Goal: Transaction & Acquisition: Purchase product/service

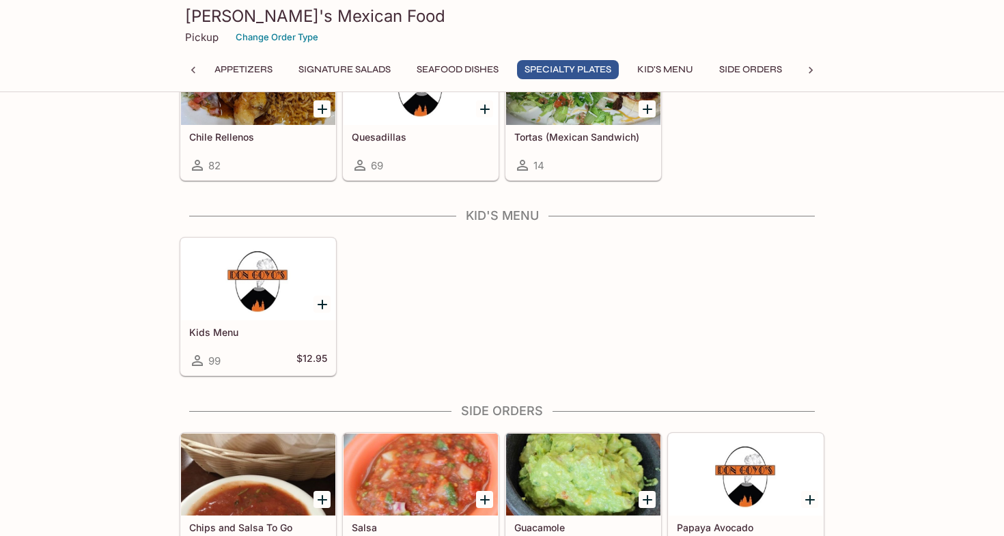
scroll to position [1896, 0]
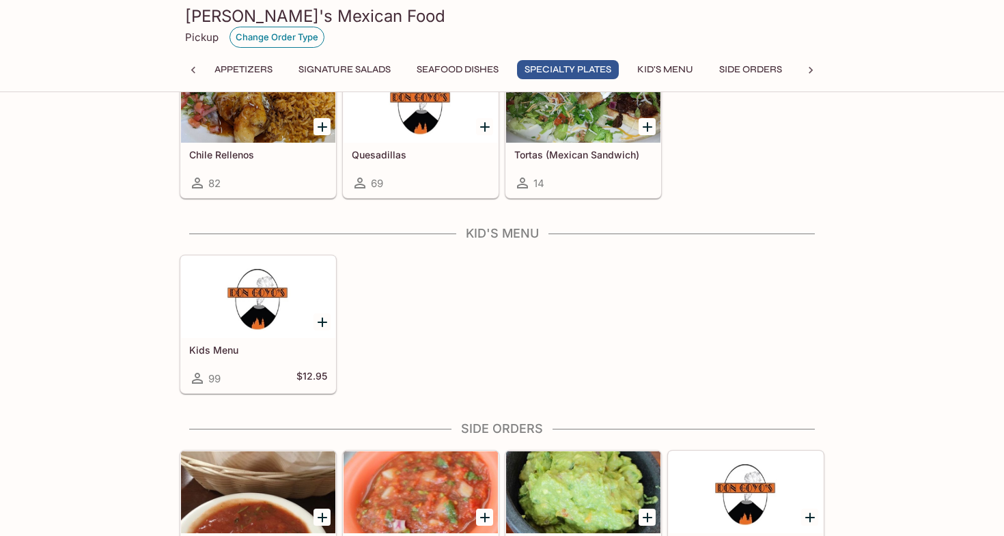
click at [288, 37] on button "Change Order Type" at bounding box center [277, 37] width 95 height 21
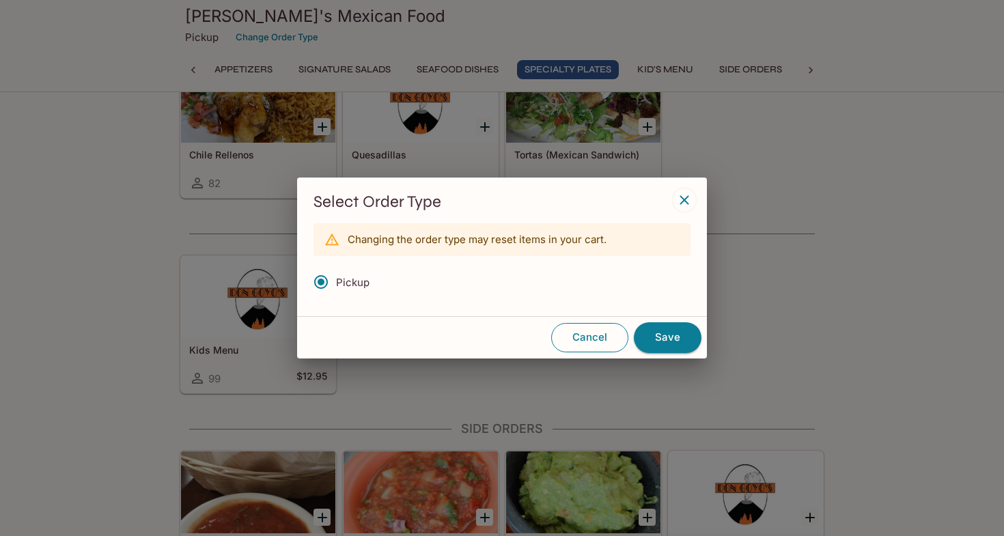
click at [577, 335] on button "Cancel" at bounding box center [589, 337] width 77 height 29
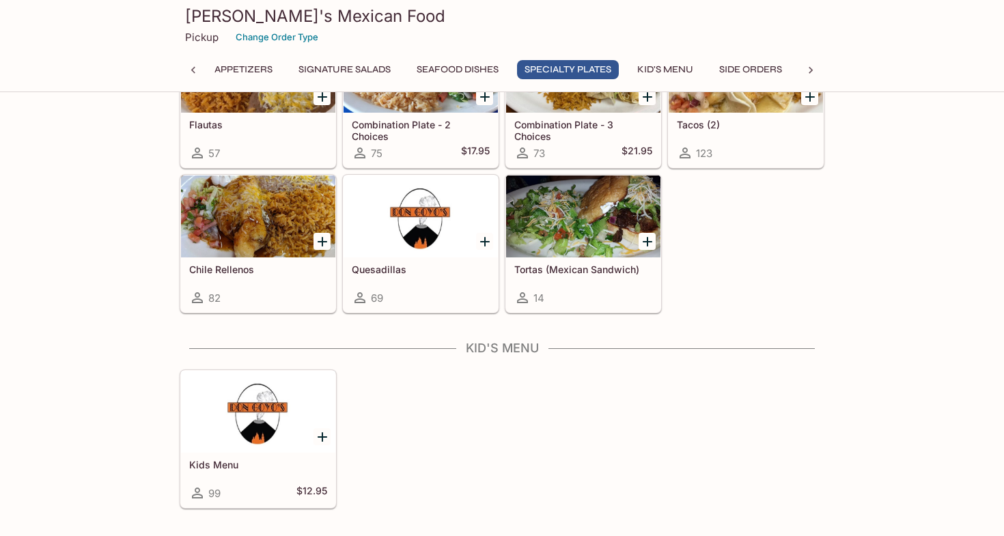
scroll to position [1780, 0]
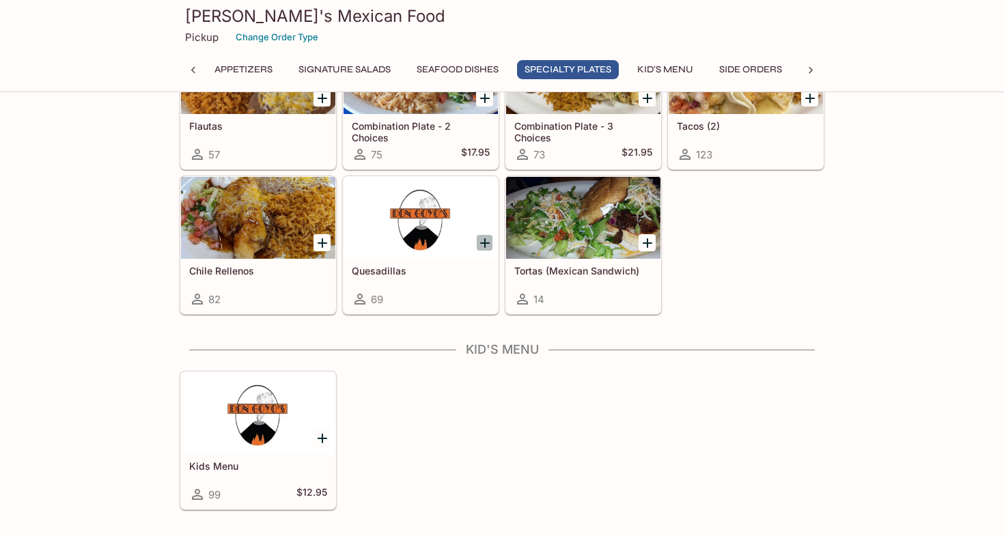
click at [480, 245] on icon "Add Quesadillas" at bounding box center [485, 243] width 16 height 16
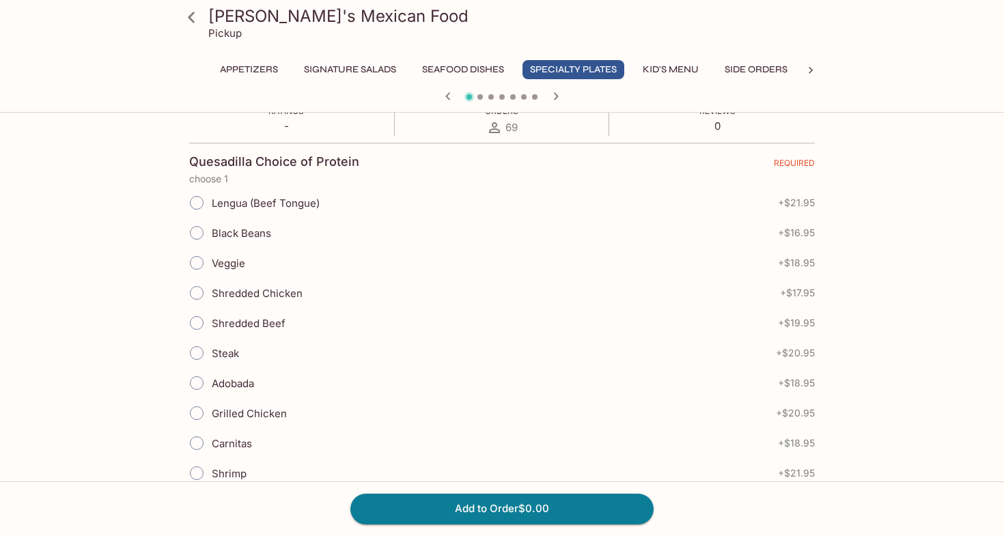
scroll to position [273, 0]
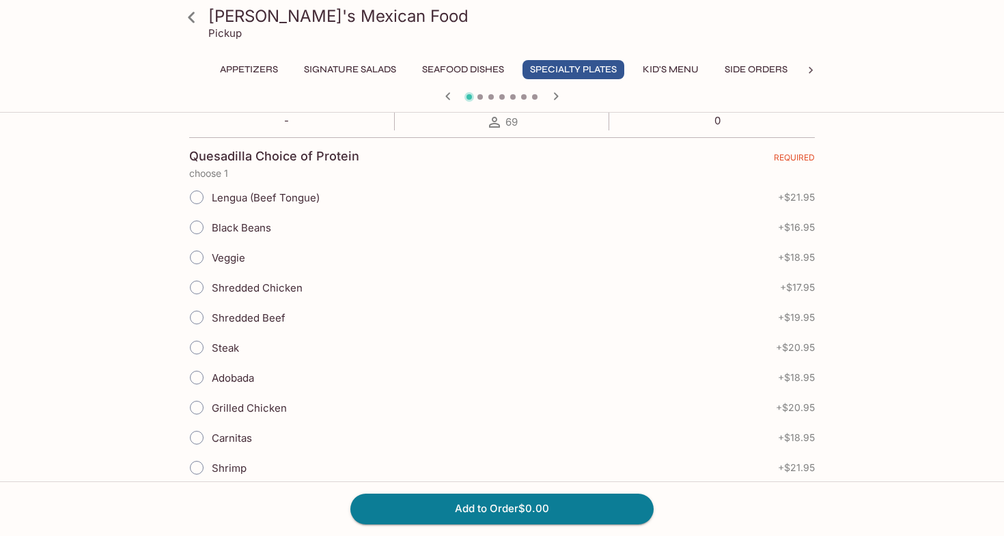
click at [200, 435] on input "Carnitas" at bounding box center [196, 438] width 29 height 29
radio input "true"
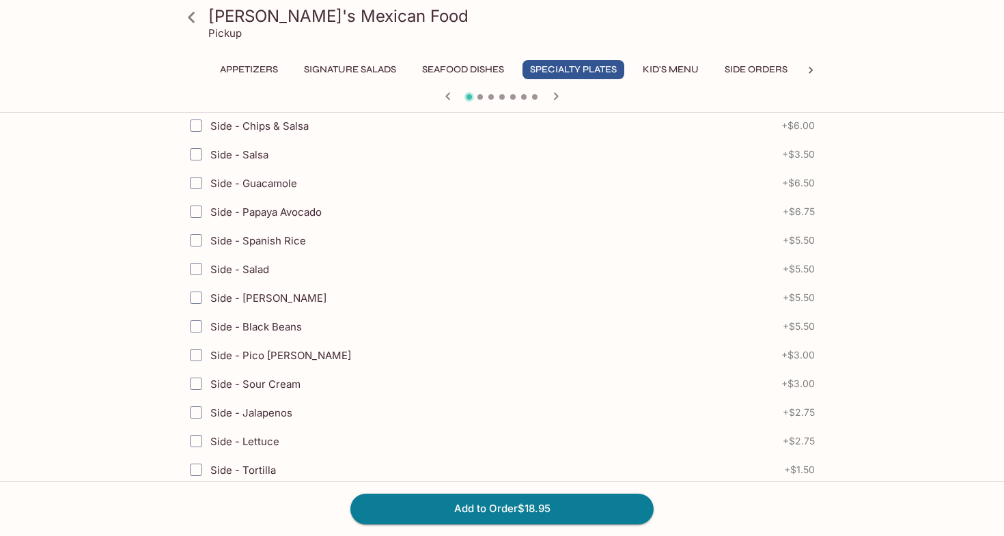
scroll to position [745, 0]
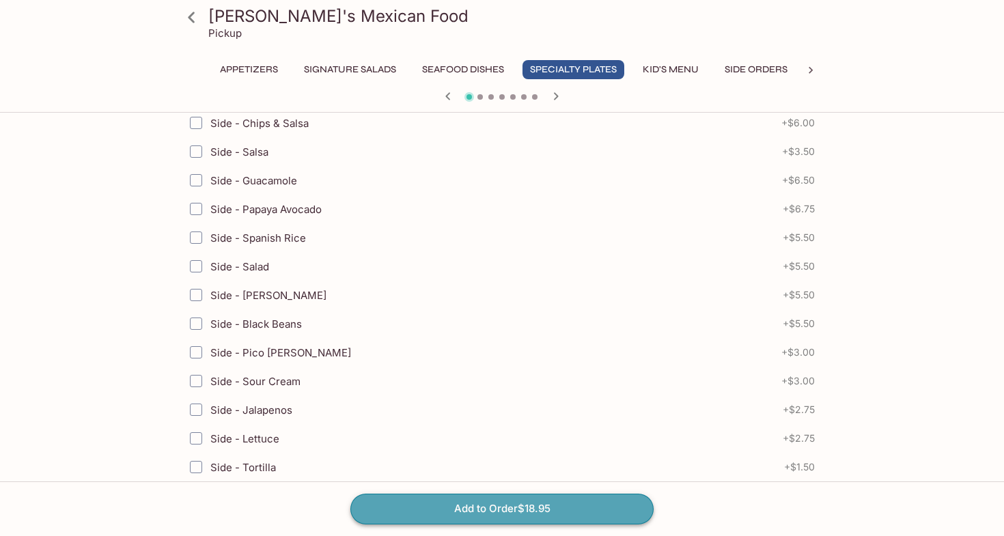
click at [456, 506] on button "Add to Order $18.95" at bounding box center [502, 509] width 303 height 30
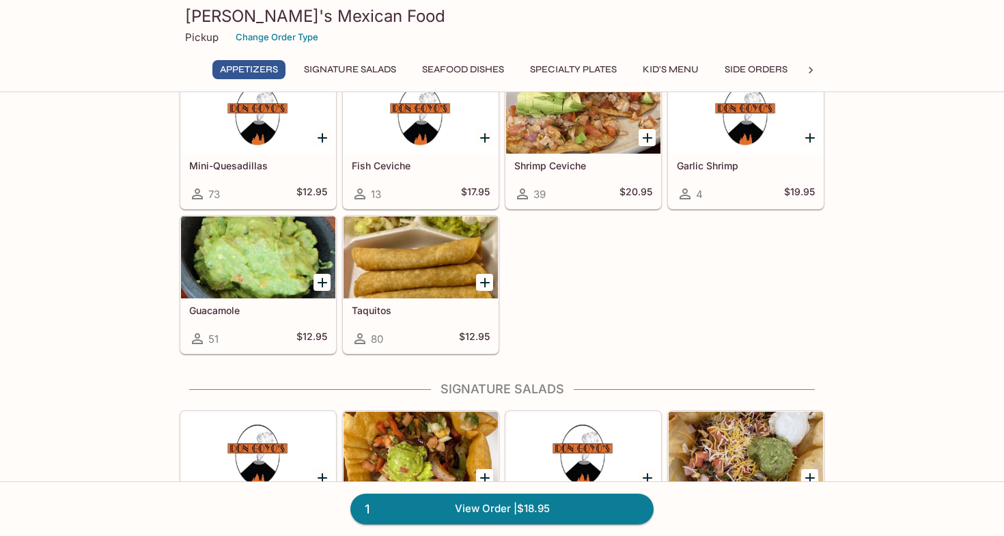
scroll to position [295, 0]
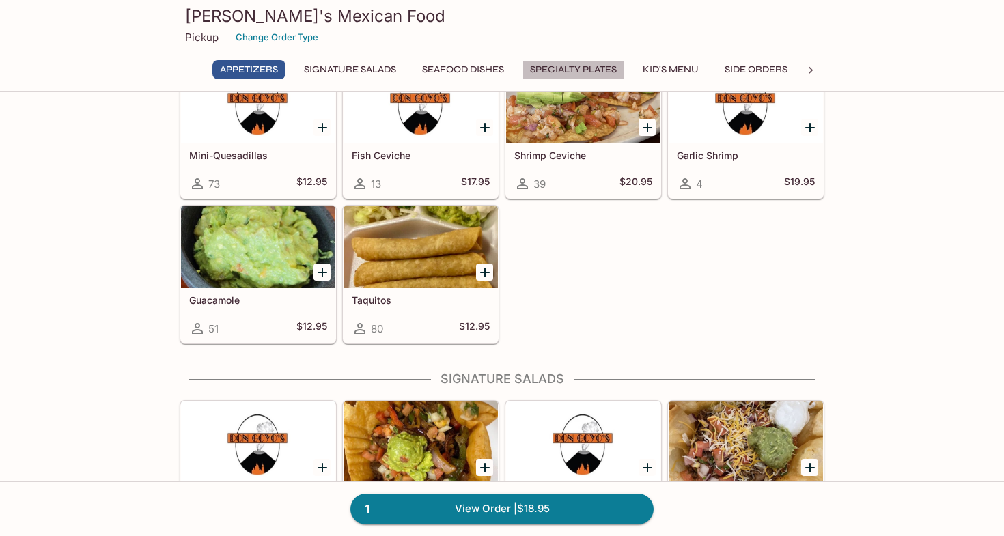
click at [568, 71] on button "Specialty Plates" at bounding box center [574, 69] width 102 height 19
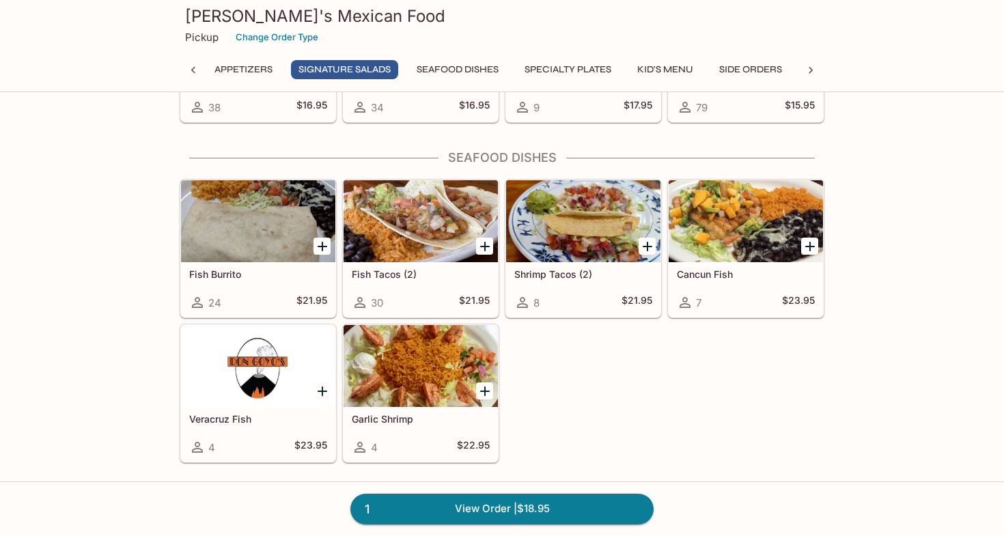
scroll to position [719, 0]
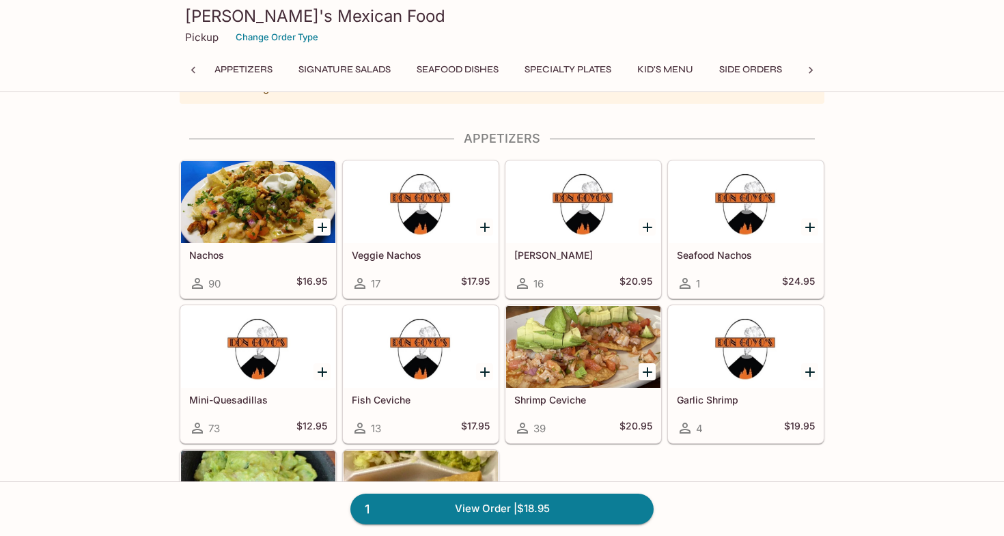
scroll to position [49, 0]
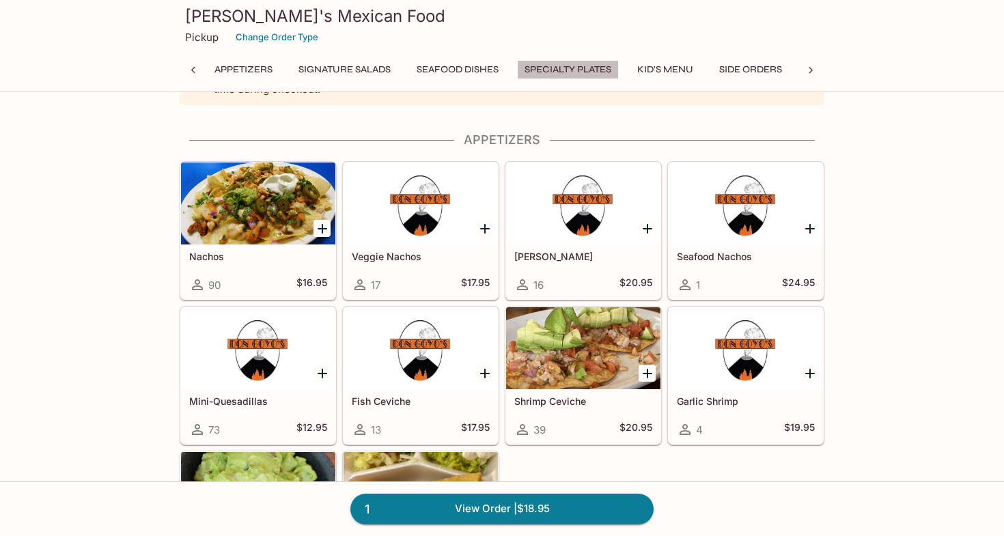
click at [589, 70] on button "Specialty Plates" at bounding box center [568, 69] width 102 height 19
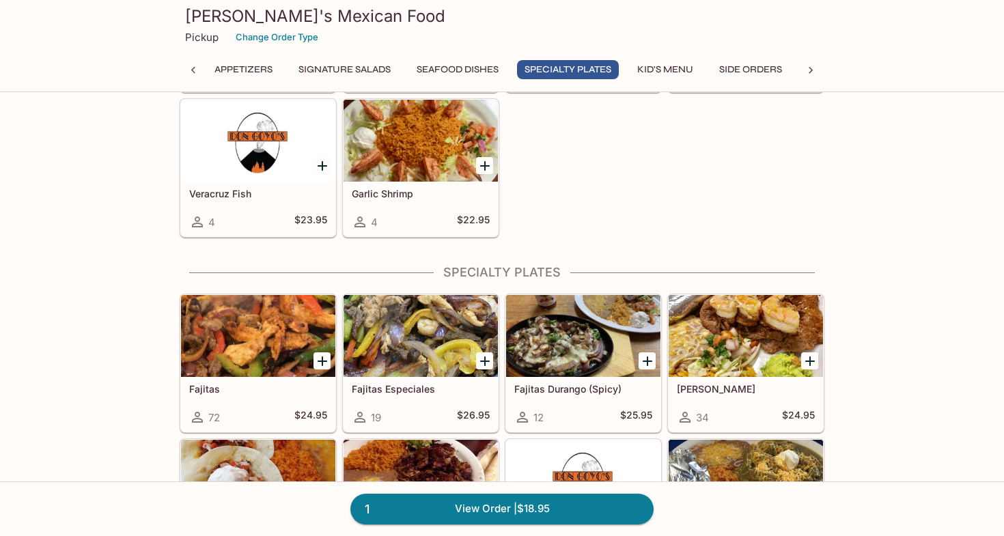
scroll to position [1086, 0]
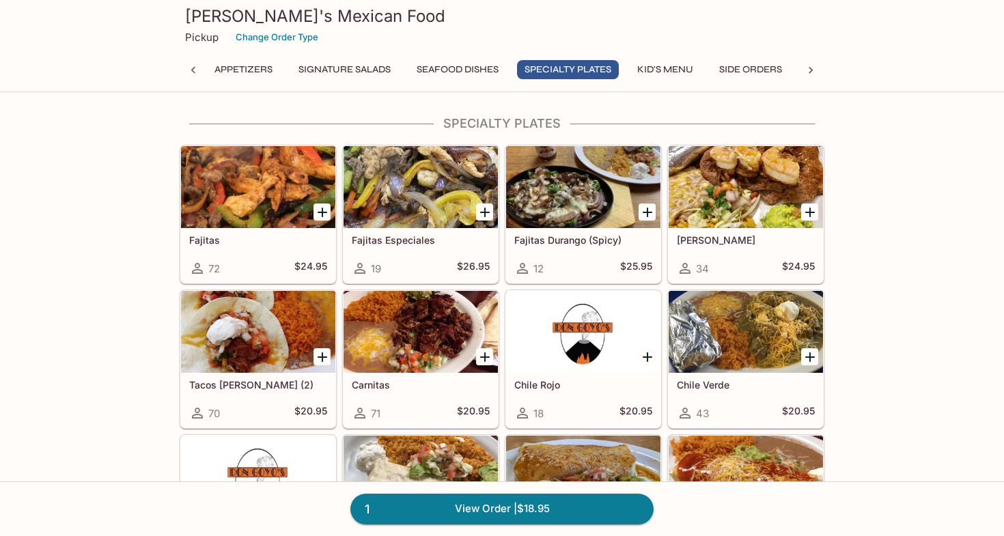
click at [589, 70] on button "Specialty Plates" at bounding box center [568, 69] width 102 height 19
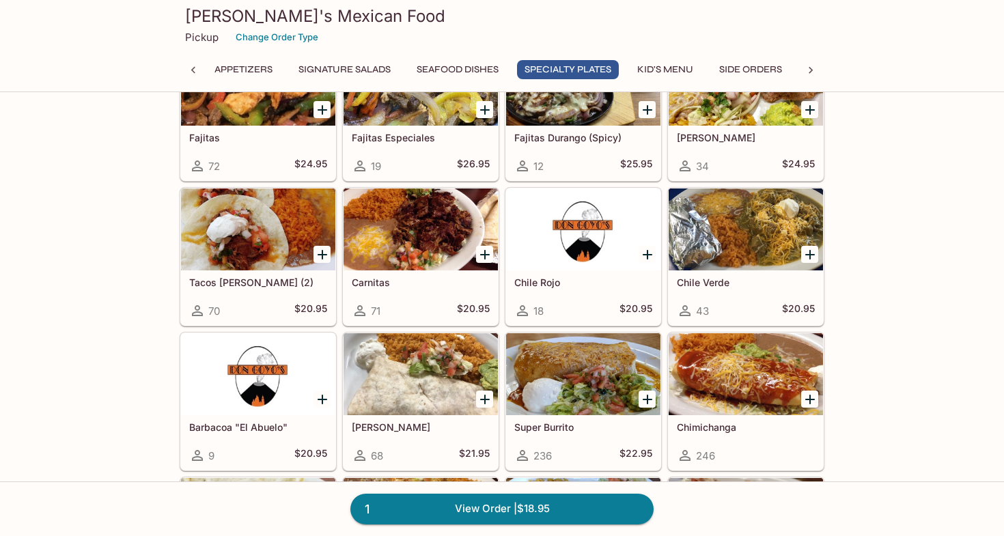
scroll to position [1192, 0]
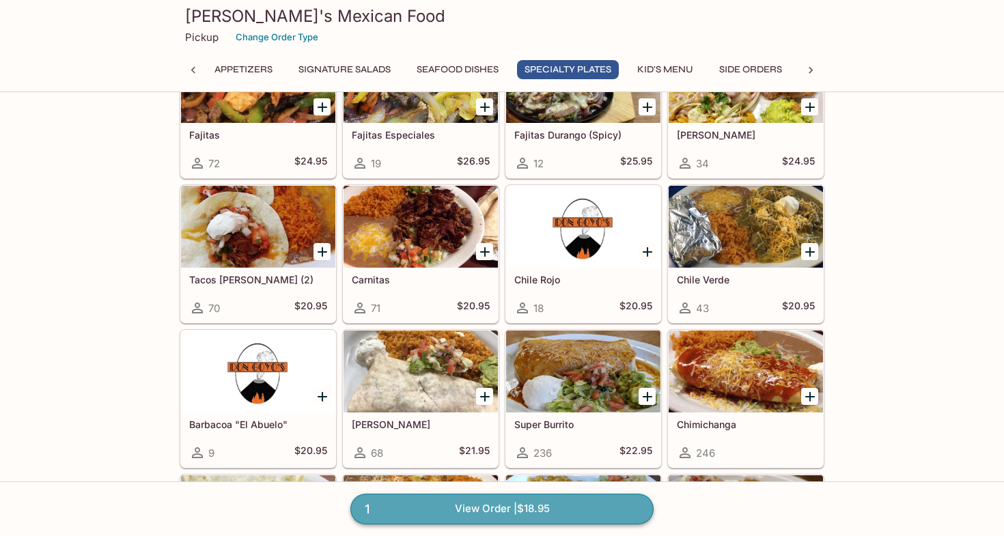
click at [557, 508] on link "1 View Order | $18.95" at bounding box center [502, 509] width 303 height 30
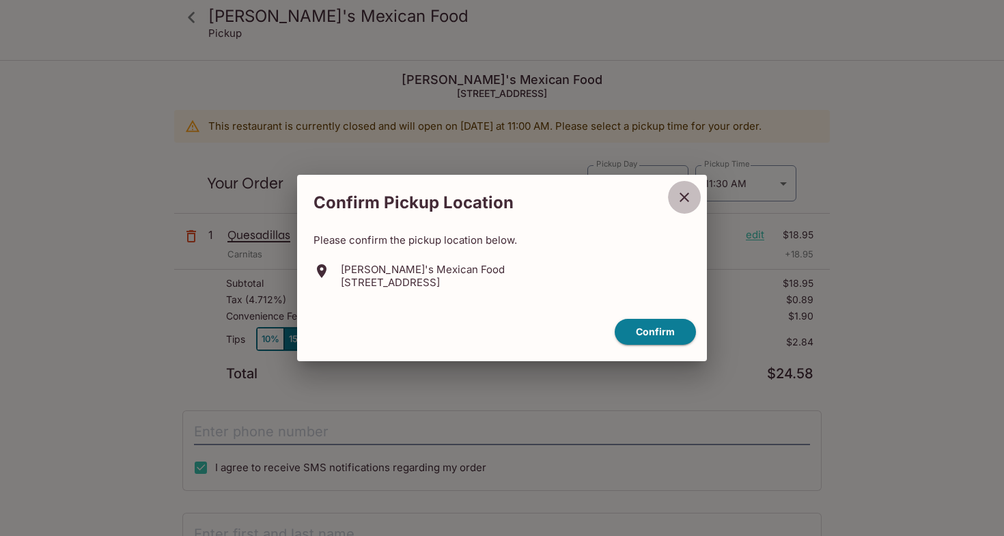
click at [685, 195] on icon "close" at bounding box center [684, 197] width 16 height 16
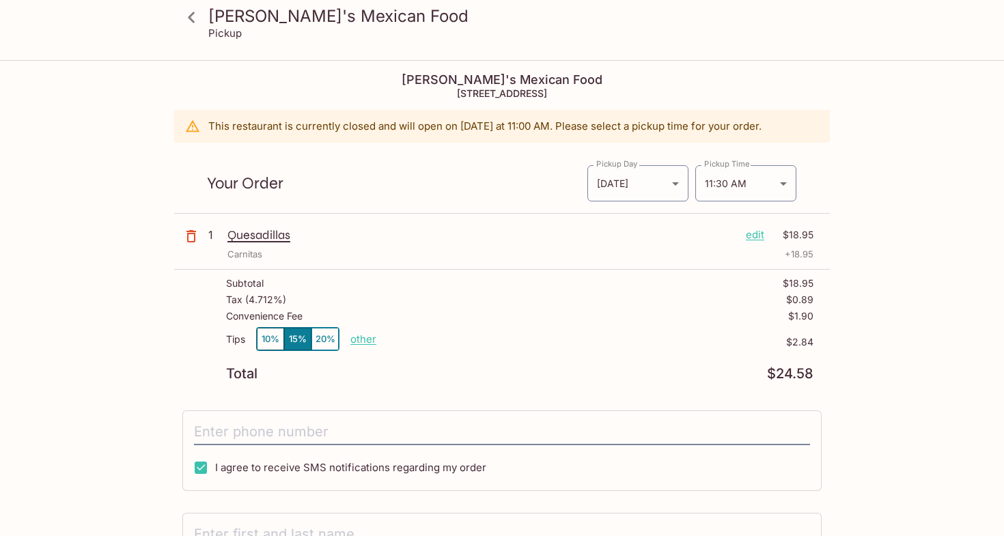
click at [685, 195] on body "[PERSON_NAME]'s Mexican Food Pickup [PERSON_NAME]'s Mexican Food [STREET_ADDRES…" at bounding box center [502, 329] width 1004 height 536
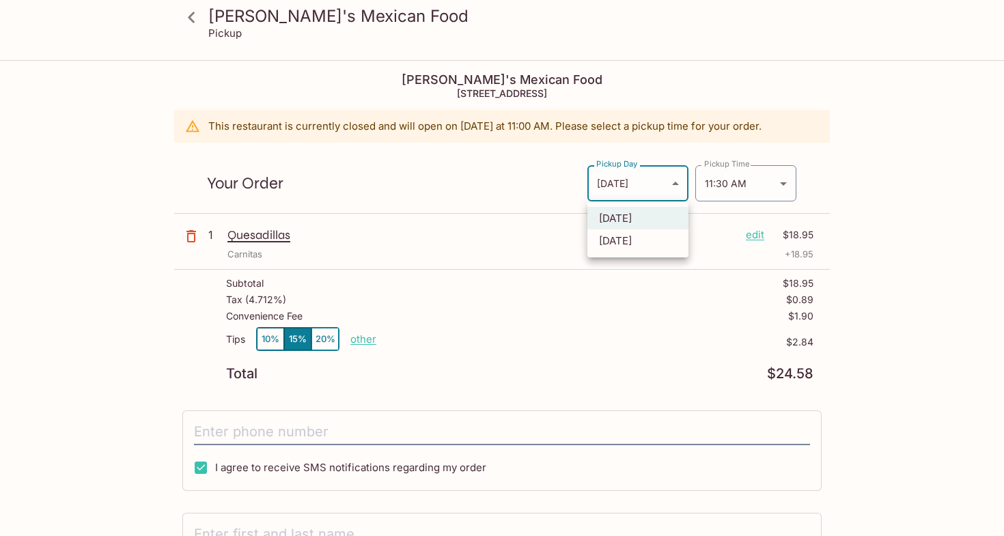
click at [495, 146] on div at bounding box center [502, 268] width 1004 height 536
click at [195, 16] on icon at bounding box center [192, 17] width 24 height 24
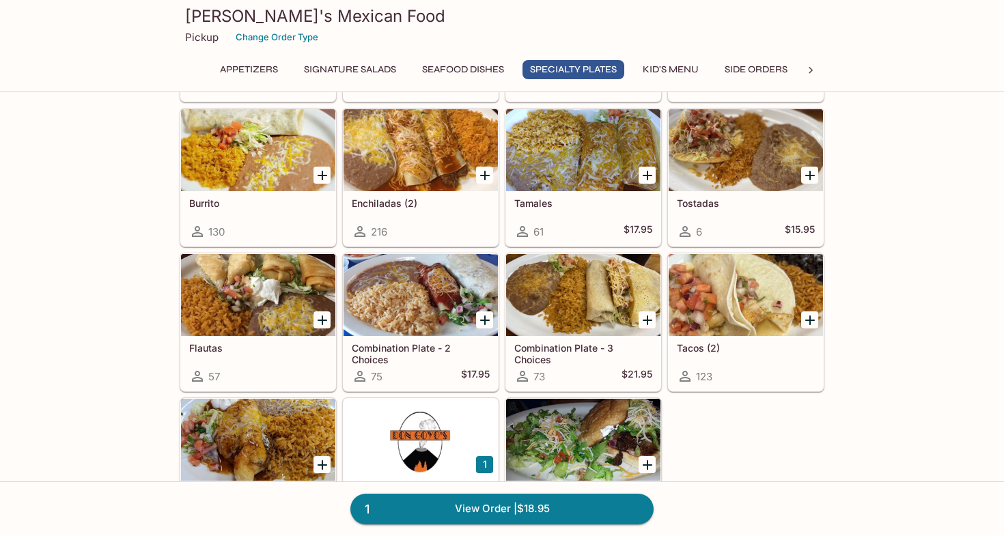
scroll to position [1559, 0]
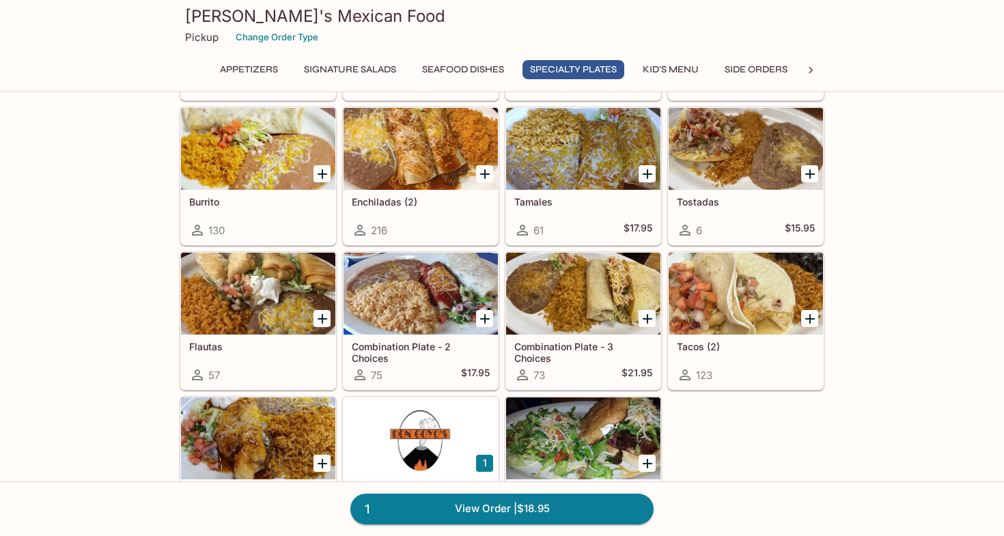
click at [662, 297] on div "Tacos (2) 123" at bounding box center [743, 318] width 163 height 145
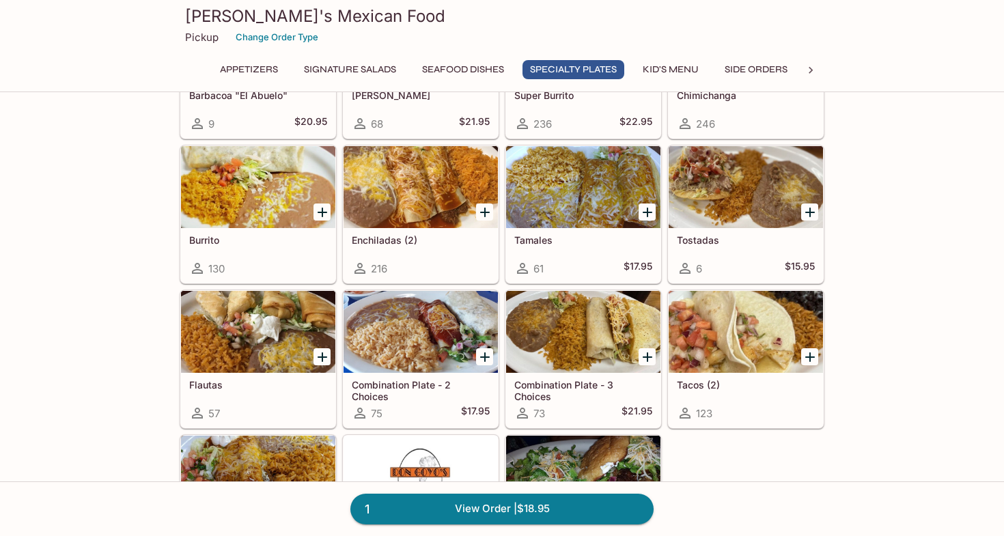
scroll to position [1518, 0]
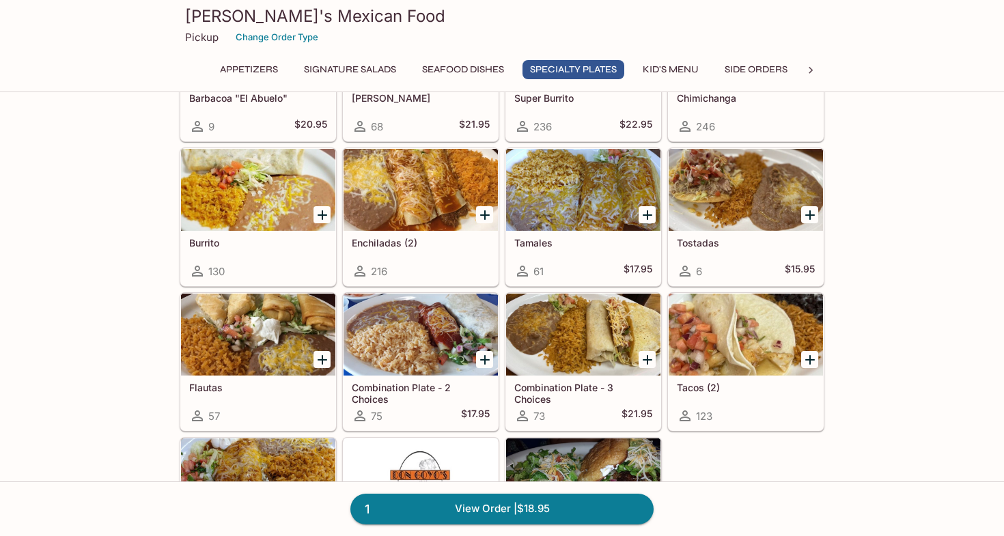
click at [484, 360] on icon "Add Combination Plate - 2 Choices" at bounding box center [485, 360] width 10 height 10
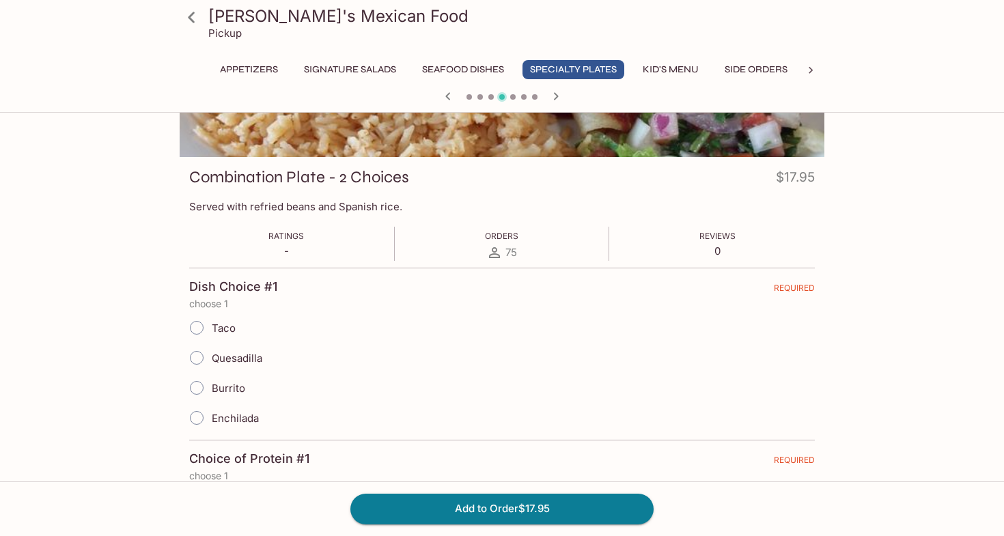
scroll to position [150, 0]
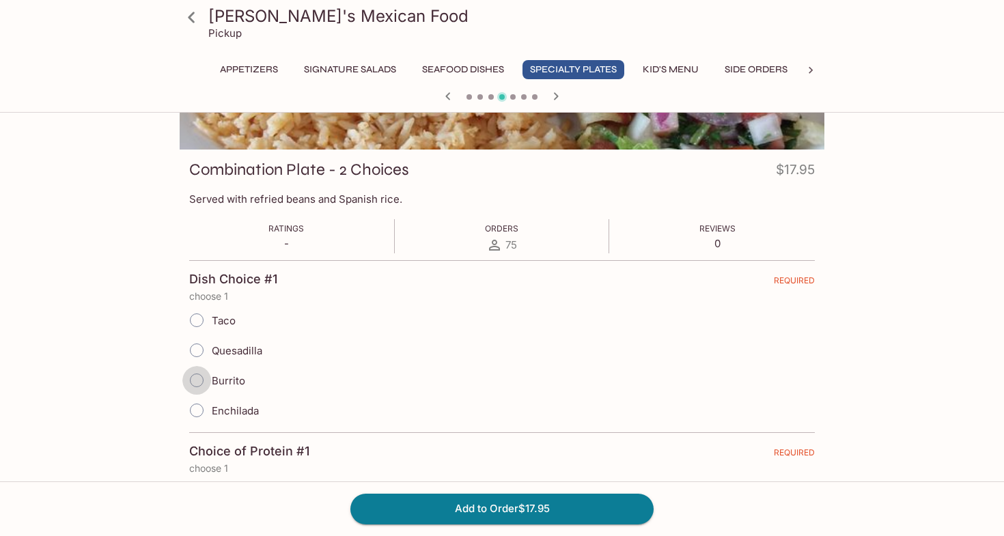
click at [200, 376] on input "Burrito" at bounding box center [196, 380] width 29 height 29
radio input "true"
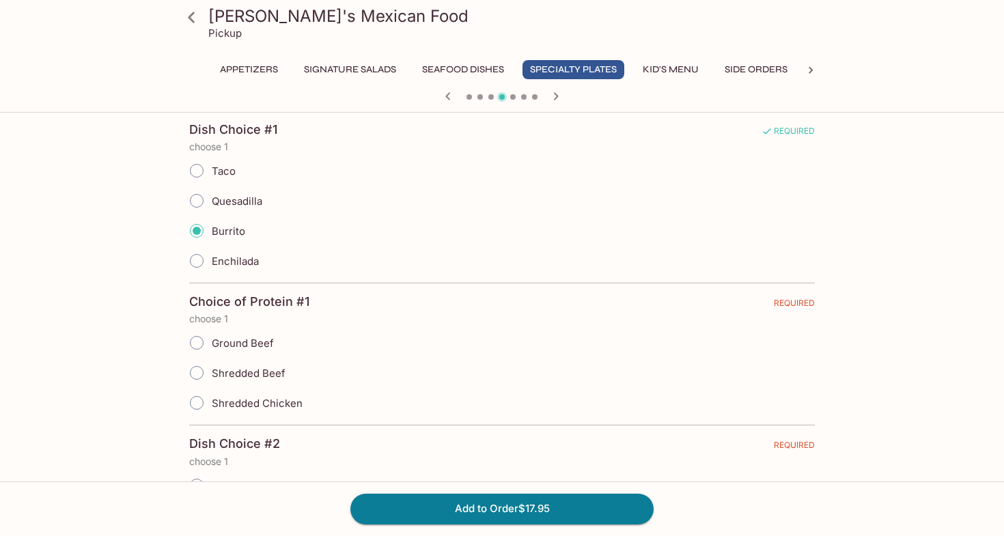
scroll to position [301, 0]
click at [198, 398] on input "Shredded Chicken" at bounding box center [196, 401] width 29 height 29
radio input "true"
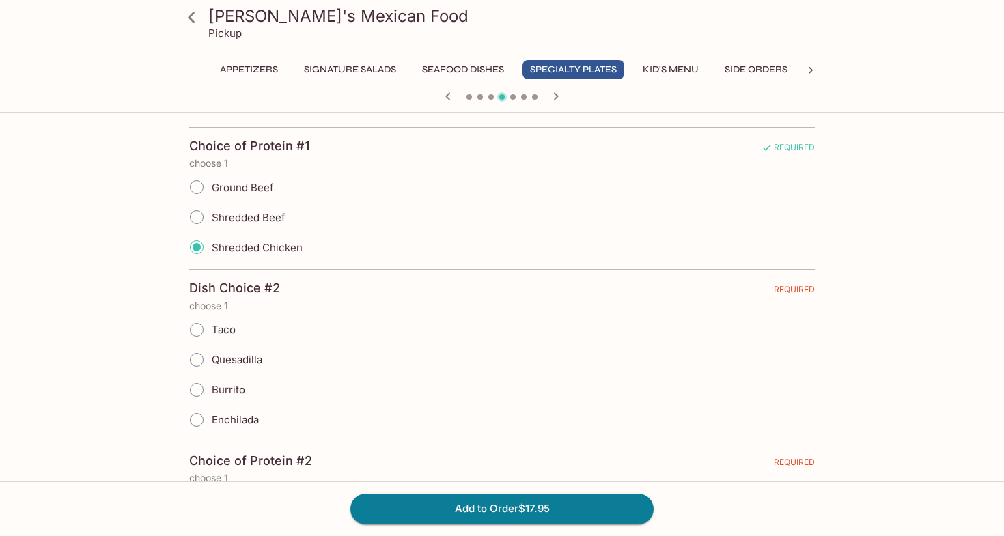
scroll to position [458, 0]
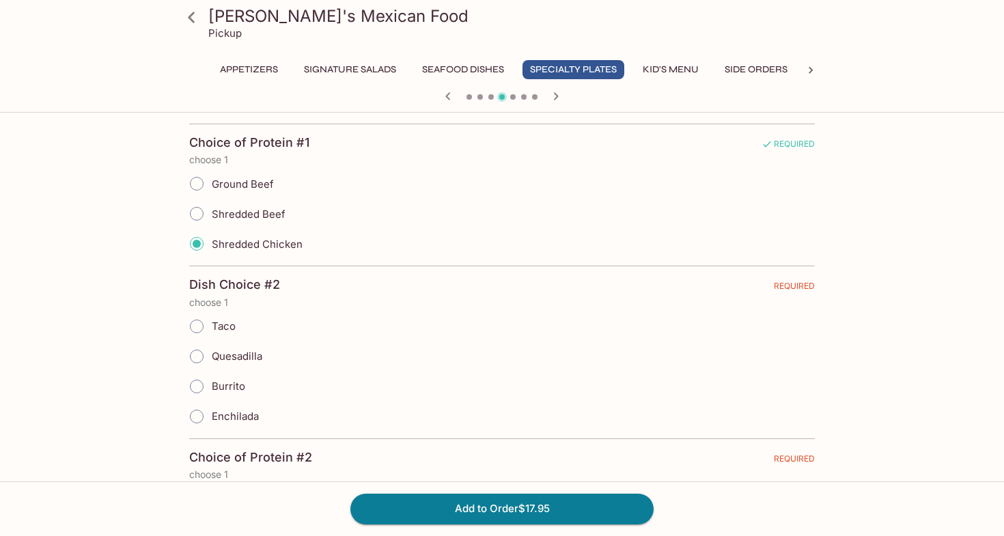
click at [199, 415] on input "Enchilada" at bounding box center [196, 416] width 29 height 29
radio input "true"
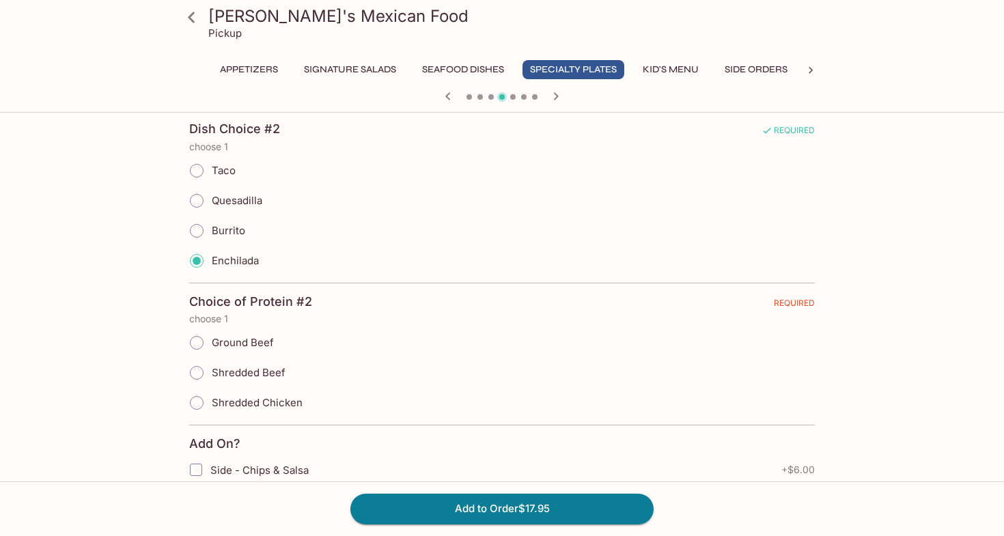
scroll to position [616, 0]
click at [198, 368] on input "Shredded Beef" at bounding box center [196, 371] width 29 height 29
radio input "true"
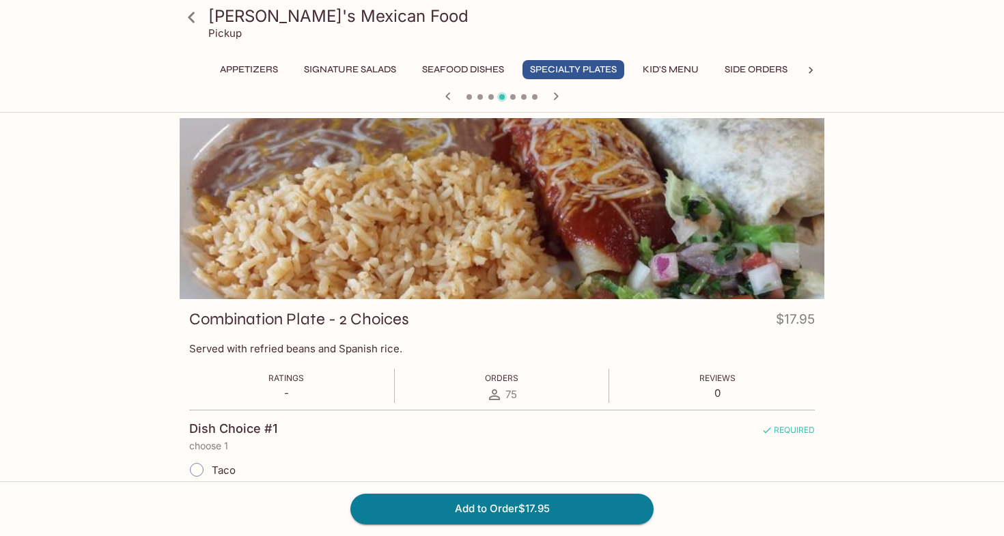
scroll to position [0, 0]
click at [674, 71] on button "Kid's Menu" at bounding box center [670, 69] width 71 height 19
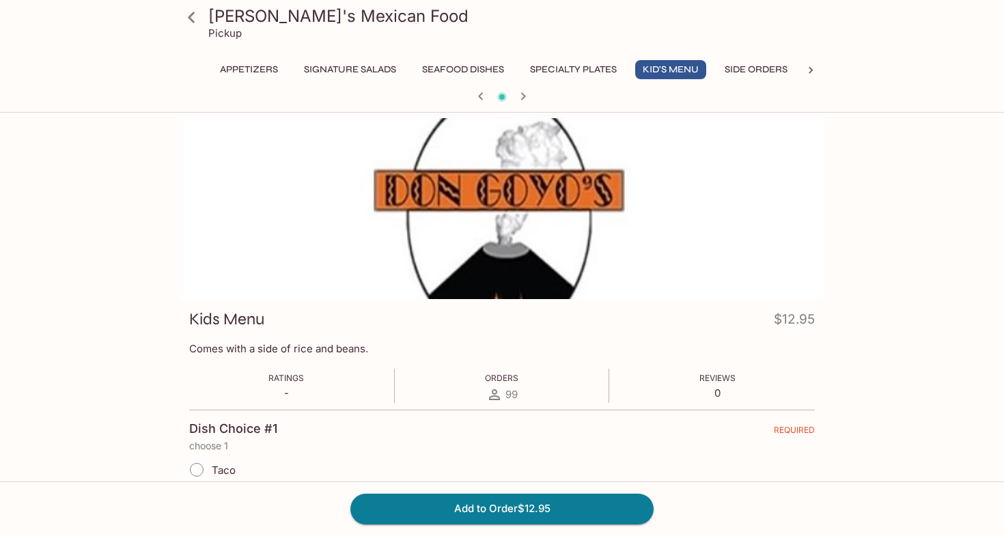
click at [571, 69] on button "Specialty Plates" at bounding box center [574, 69] width 102 height 19
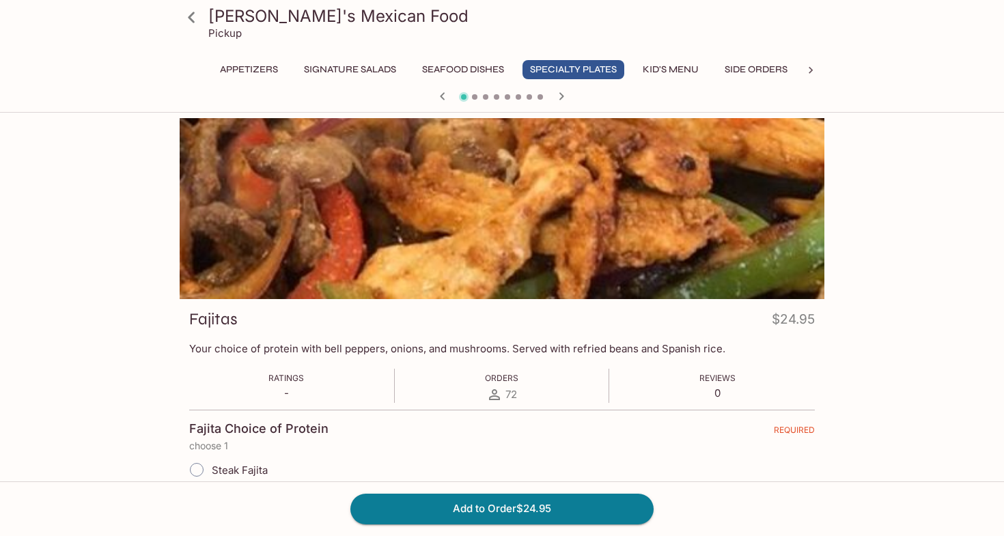
click at [475, 96] on span at bounding box center [474, 96] width 5 height 5
click at [558, 94] on icon "button" at bounding box center [561, 96] width 16 height 16
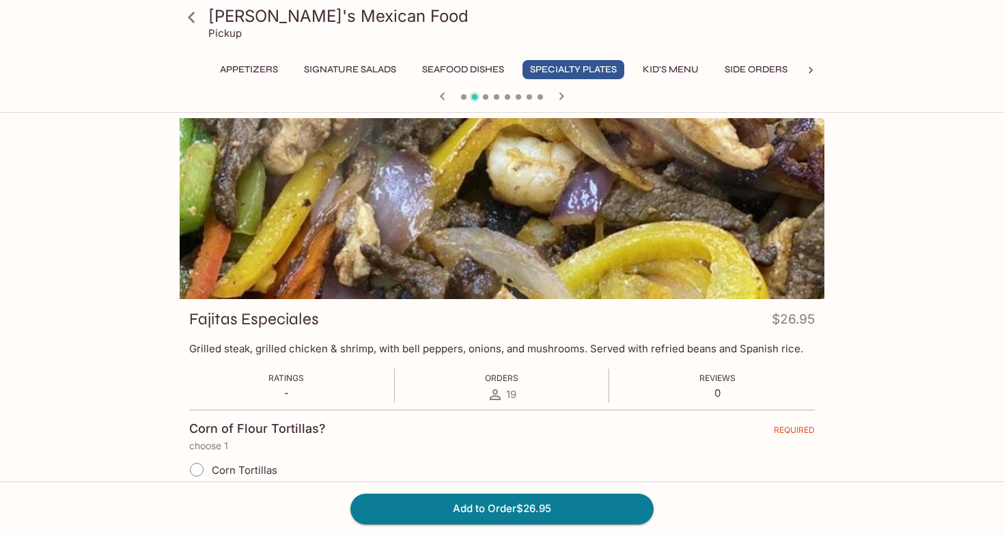
click at [558, 94] on icon "button" at bounding box center [561, 96] width 16 height 16
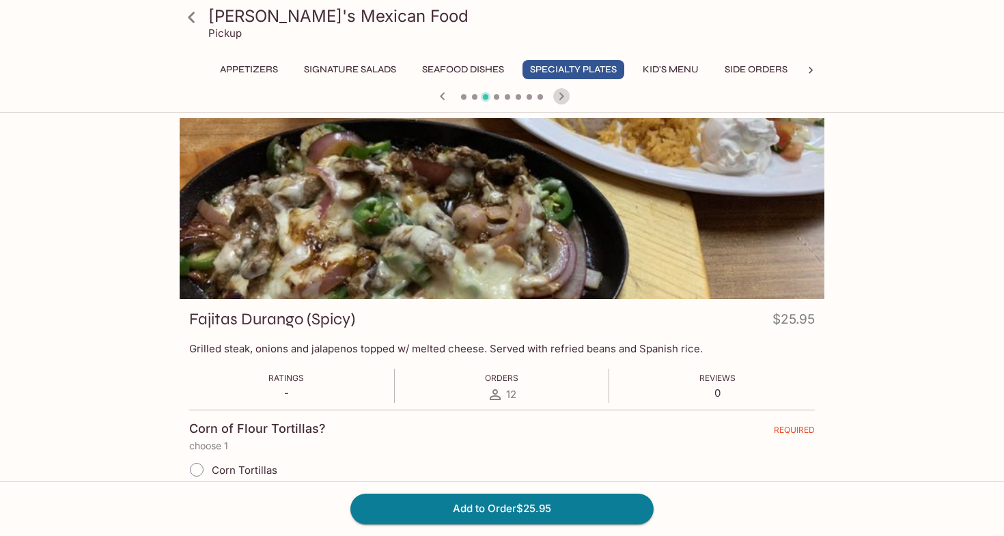
click at [558, 94] on icon "button" at bounding box center [561, 96] width 16 height 16
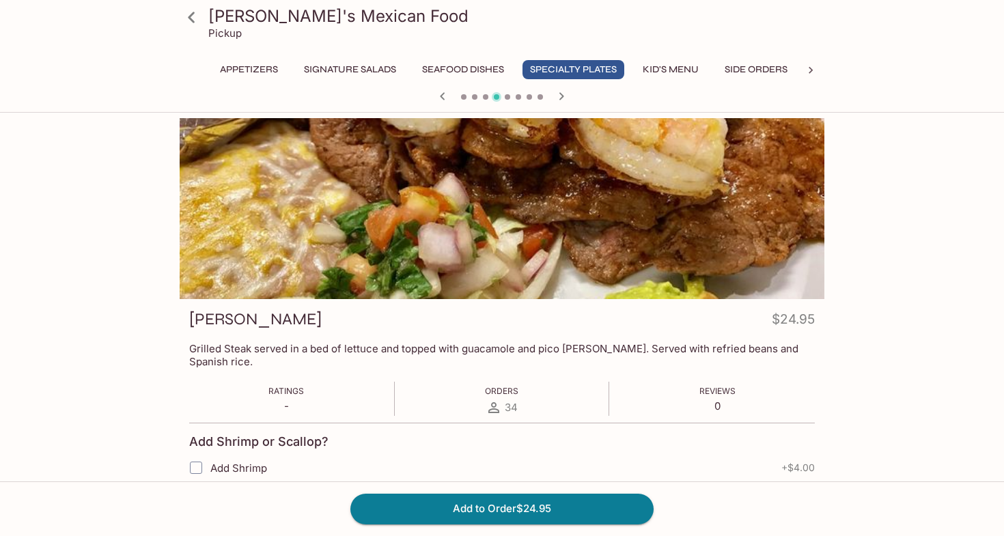
click at [558, 94] on icon "button" at bounding box center [561, 96] width 16 height 16
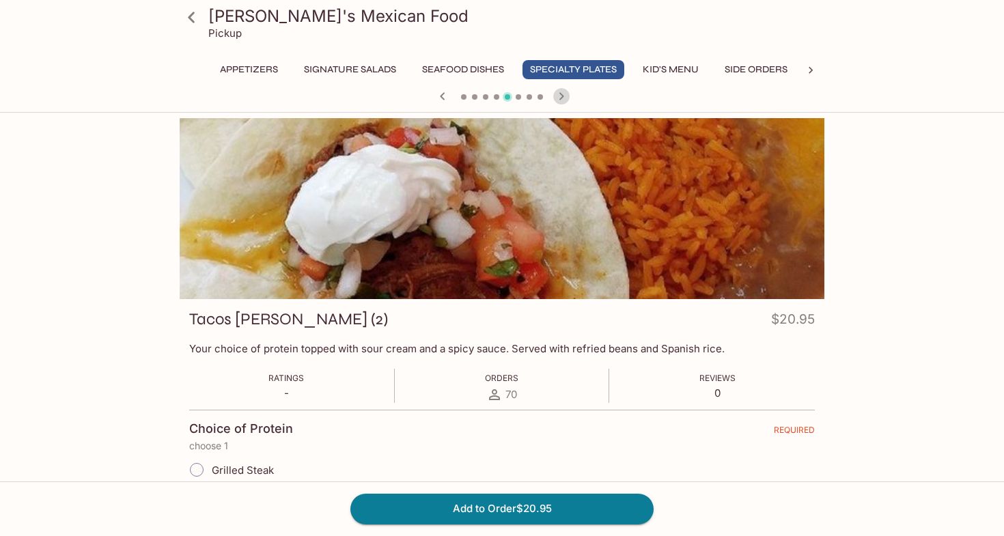
click at [558, 94] on icon "button" at bounding box center [561, 96] width 16 height 16
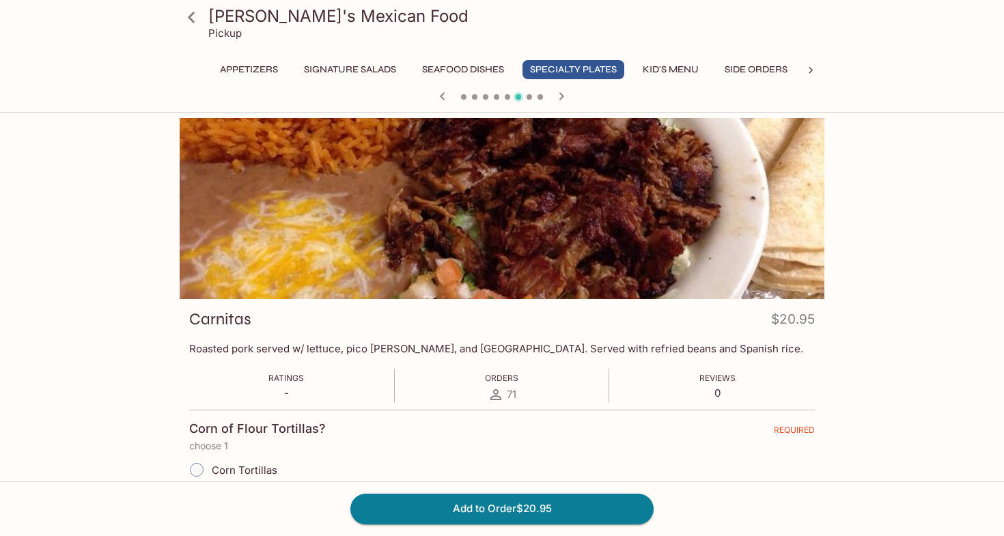
click at [558, 94] on icon "button" at bounding box center [561, 96] width 16 height 16
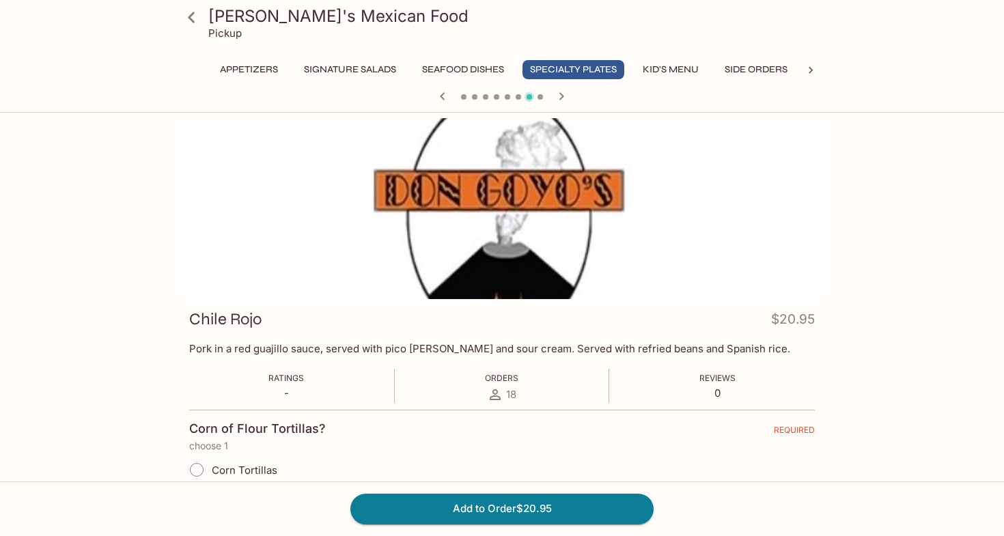
click at [558, 94] on icon "button" at bounding box center [561, 96] width 16 height 16
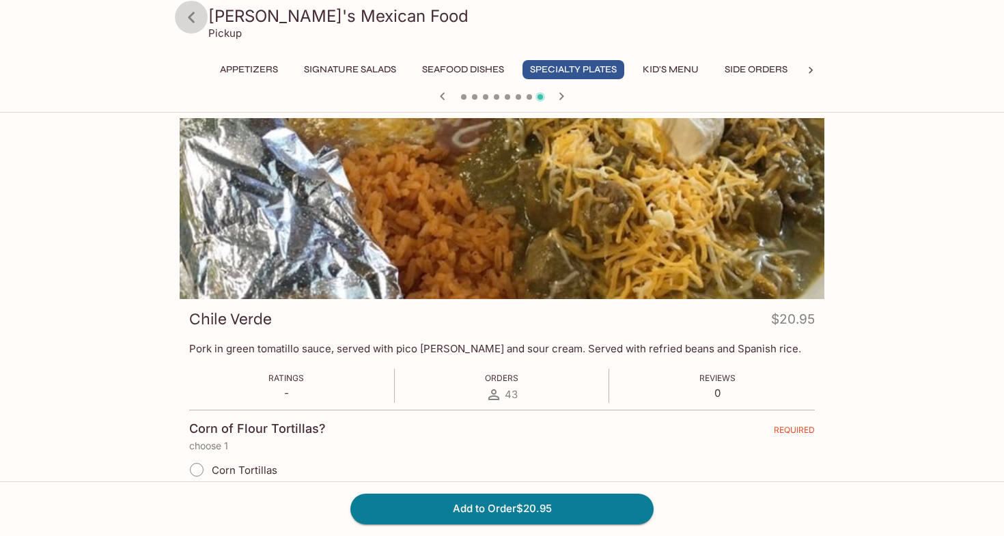
click at [191, 14] on icon at bounding box center [192, 17] width 24 height 24
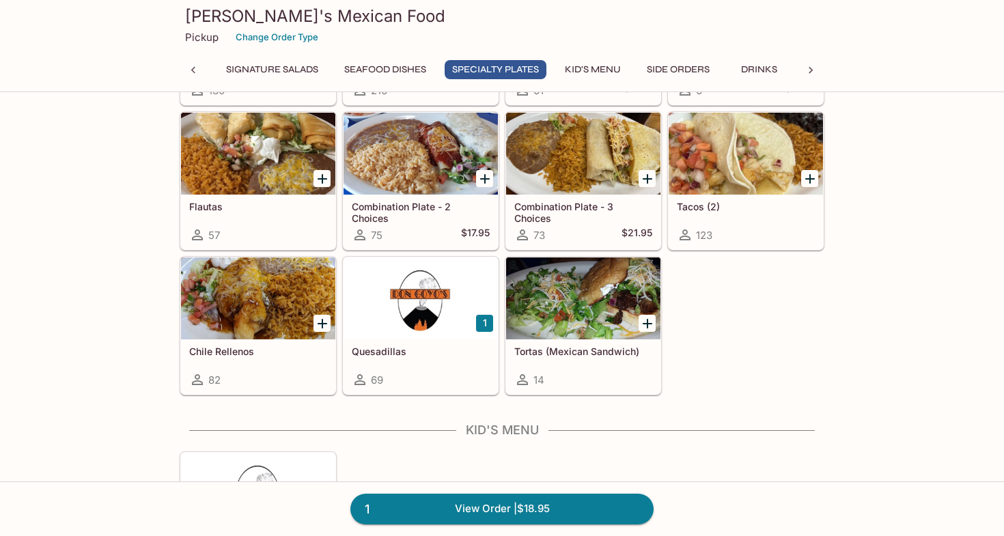
scroll to position [1695, 0]
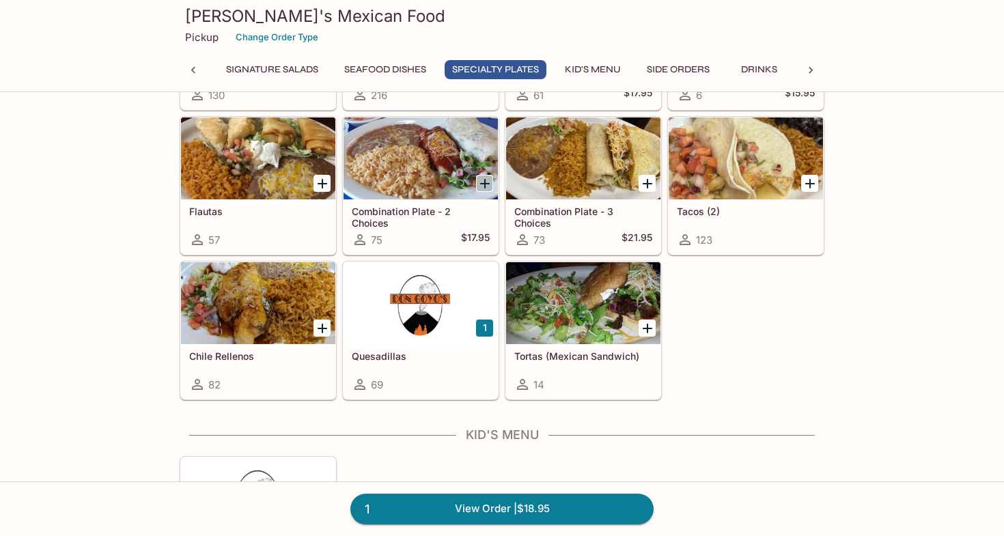
click at [484, 184] on icon "Add Combination Plate - 2 Choices" at bounding box center [485, 184] width 10 height 10
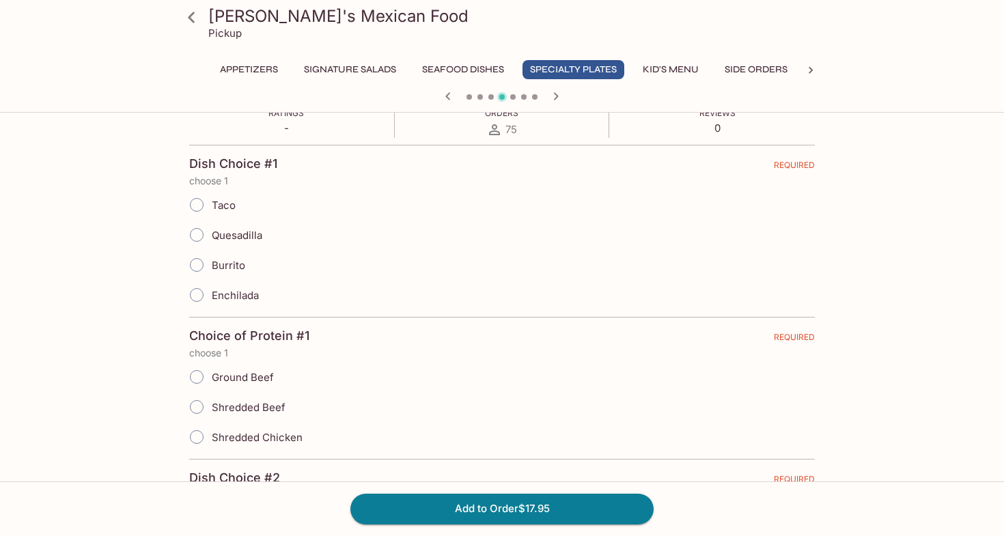
scroll to position [262, 0]
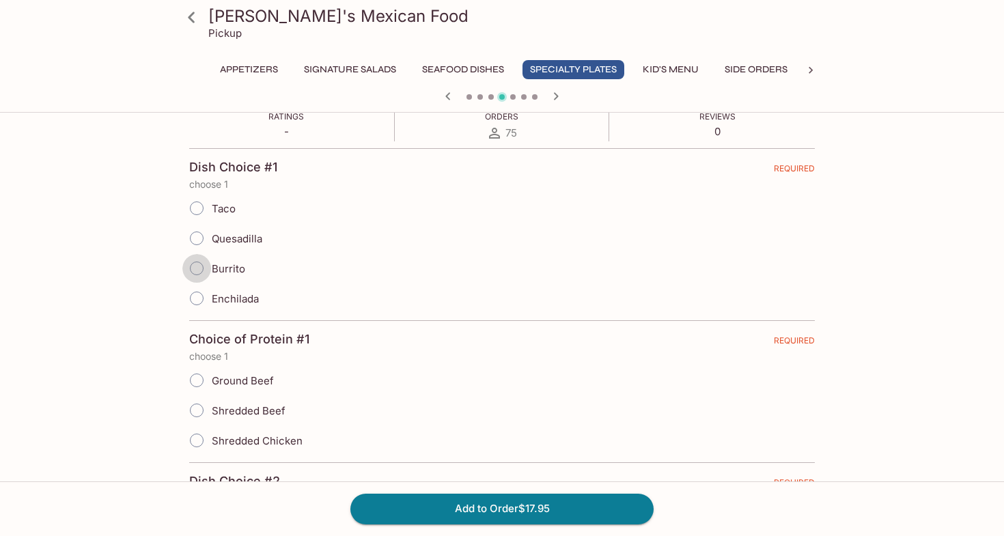
click at [200, 267] on input "Burrito" at bounding box center [196, 268] width 29 height 29
radio input "true"
click at [196, 439] on input "Shredded Chicken" at bounding box center [196, 440] width 29 height 29
radio input "true"
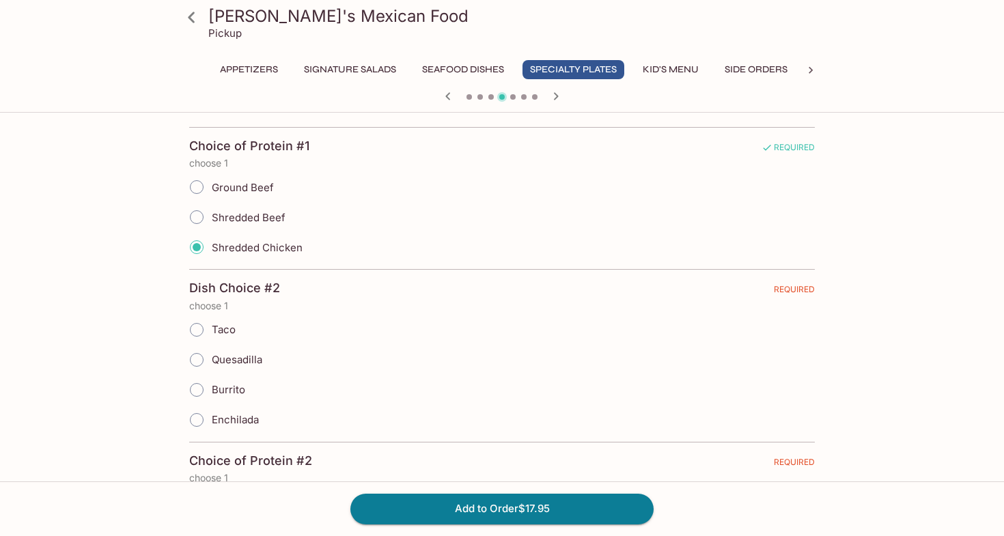
scroll to position [456, 0]
click at [196, 416] on input "Enchilada" at bounding box center [196, 418] width 29 height 29
radio input "true"
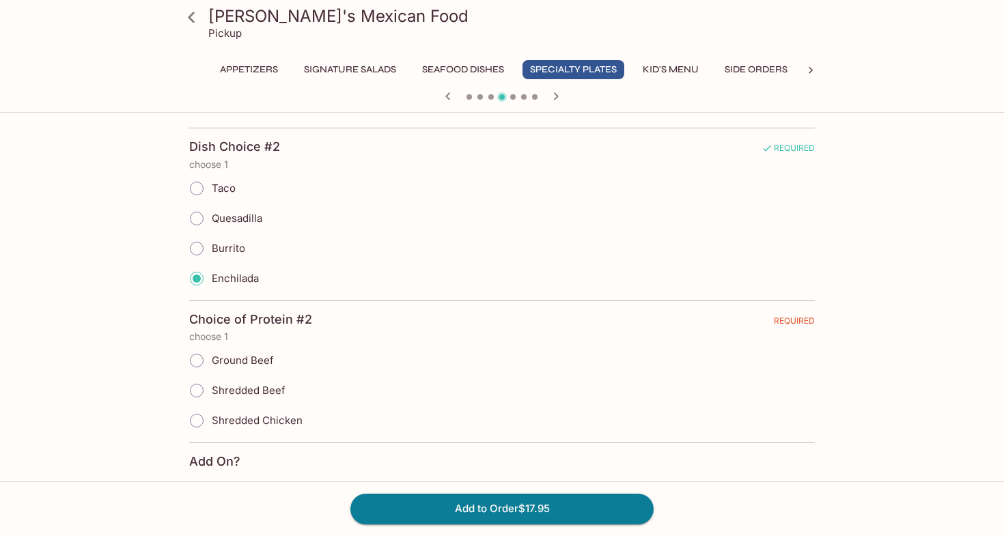
scroll to position [598, 0]
click at [198, 387] on input "Shredded Beef" at bounding box center [196, 389] width 29 height 29
radio input "true"
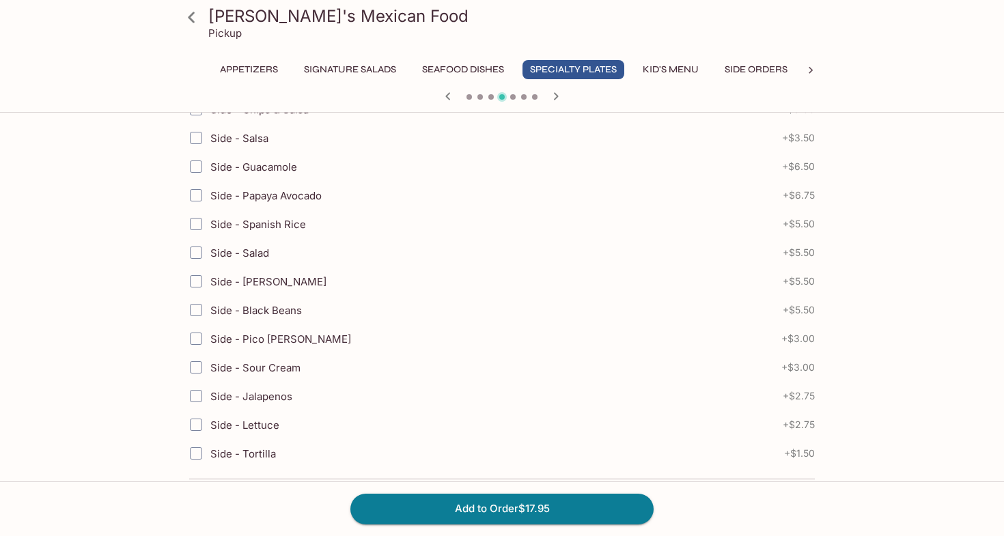
scroll to position [971, 0]
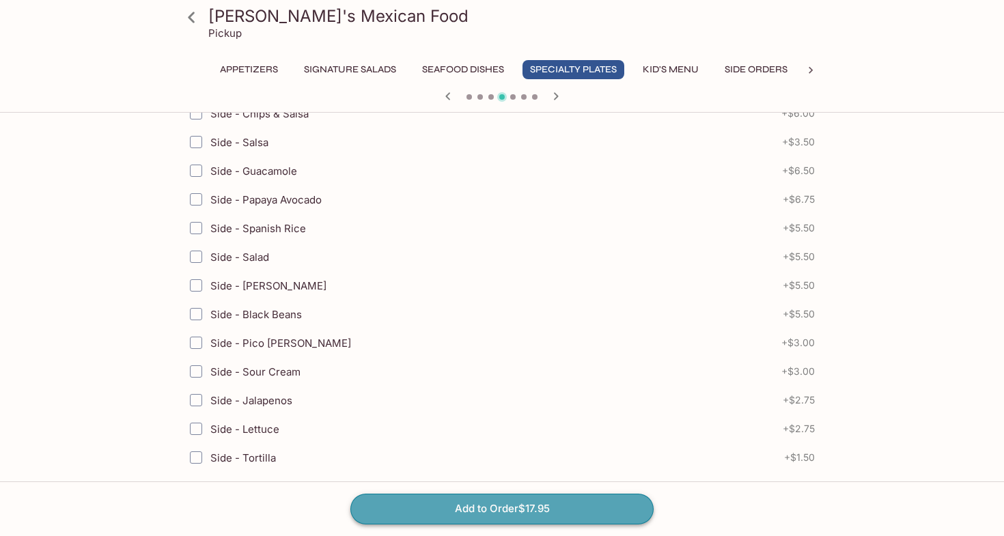
click at [449, 508] on button "Add to Order $17.95" at bounding box center [502, 509] width 303 height 30
